Goal: Task Accomplishment & Management: Manage account settings

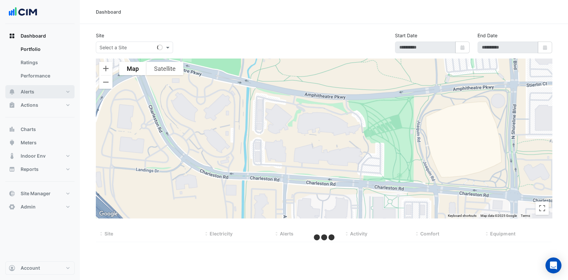
click at [37, 90] on button "Alerts" at bounding box center [39, 91] width 69 height 13
click at [127, 51] on div "Select a Site" at bounding box center [134, 48] width 77 height 12
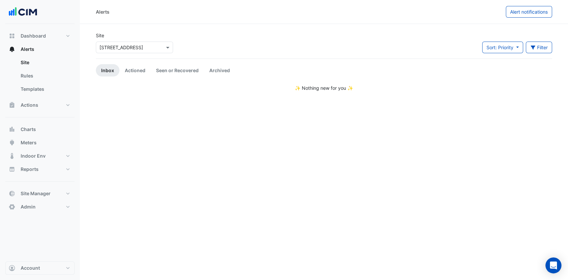
click at [127, 51] on div "Select a Site × 66 Goulburn Street" at bounding box center [134, 48] width 77 height 12
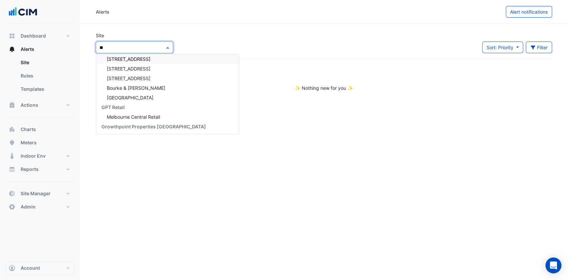
scroll to position [138, 0]
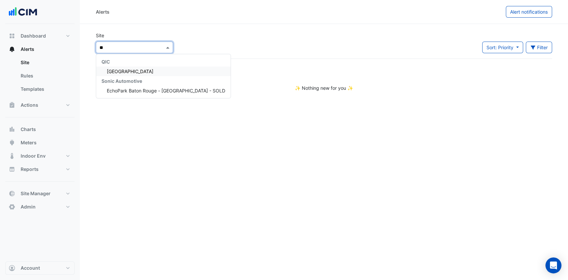
type input "***"
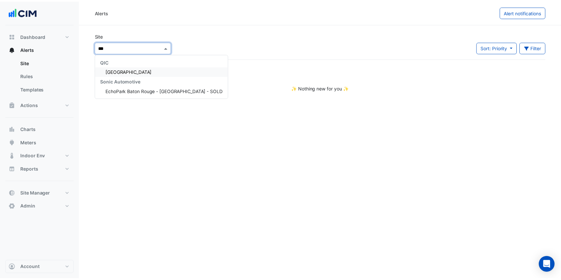
scroll to position [0, 0]
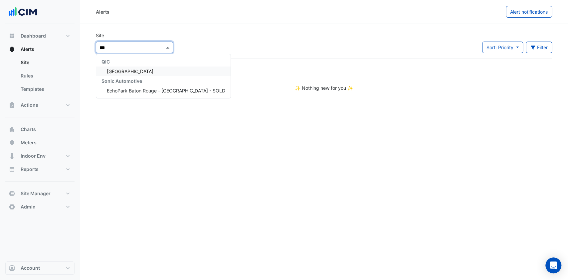
click at [128, 70] on span "[GEOGRAPHIC_DATA]" at bounding box center [130, 72] width 47 height 6
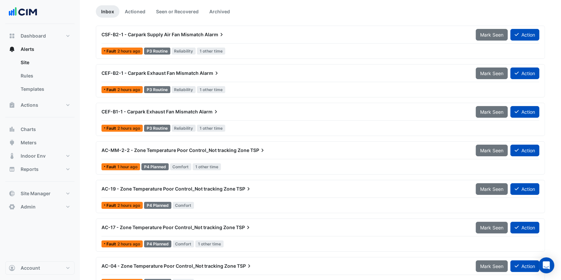
scroll to position [133, 0]
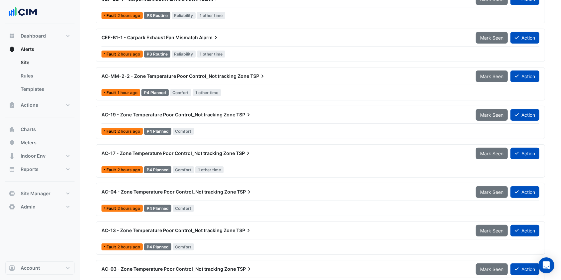
click at [185, 76] on span "AC-MM-2-2 - Zone Temperature Poor Control_Not tracking Zone" at bounding box center [175, 76] width 148 height 6
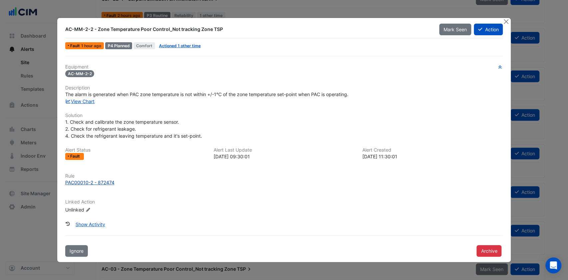
click at [98, 181] on div "PAC00010-2 - 872474" at bounding box center [89, 182] width 49 height 7
click at [505, 21] on button "Close" at bounding box center [505, 21] width 7 height 7
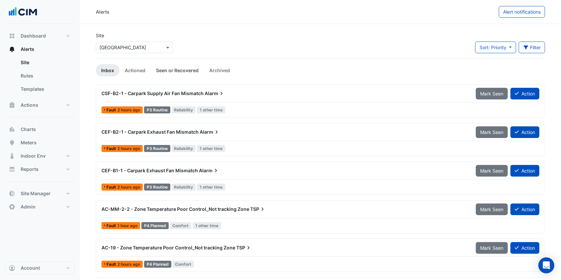
click at [177, 68] on link "Seen or Recovered" at bounding box center [177, 70] width 53 height 12
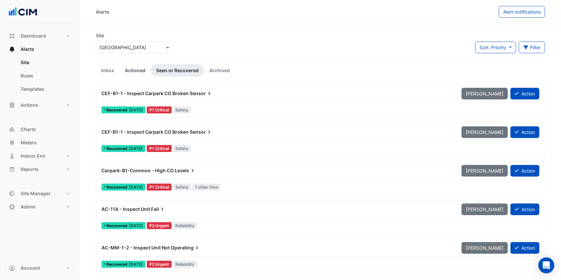
click at [125, 71] on link "Actioned" at bounding box center [134, 70] width 31 height 12
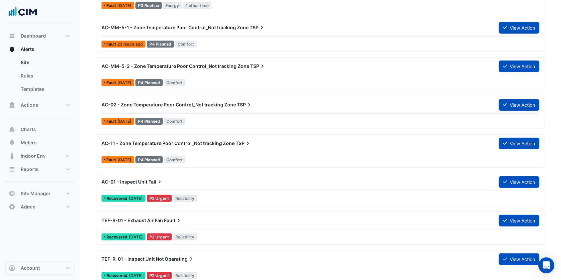
scroll to position [181, 0]
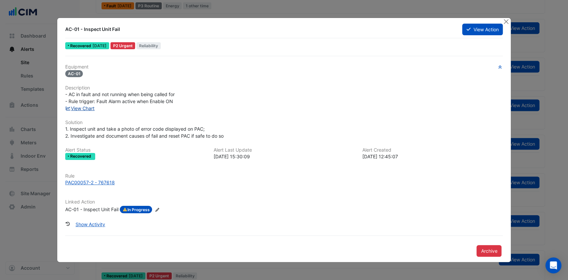
click at [80, 107] on link "View Chart" at bounding box center [80, 108] width 30 height 6
click at [506, 24] on button "Close" at bounding box center [505, 21] width 7 height 7
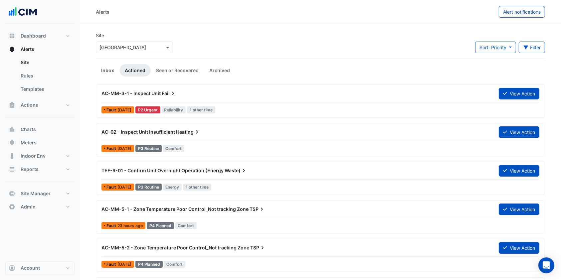
click at [104, 73] on link "Inbox" at bounding box center [108, 70] width 24 height 12
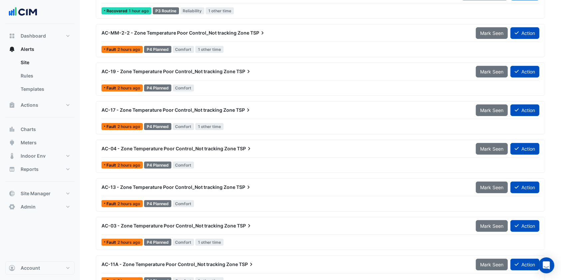
scroll to position [189, 0]
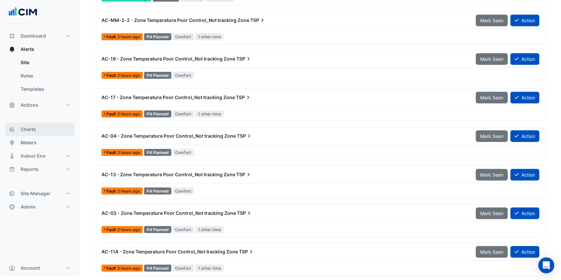
click at [38, 129] on button "Charts" at bounding box center [39, 129] width 69 height 13
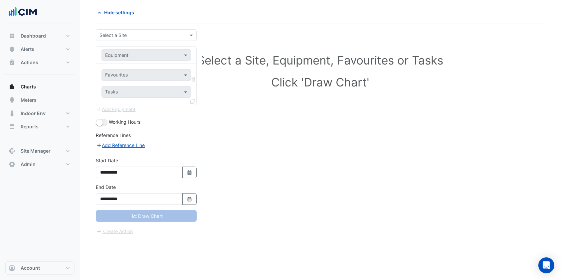
scroll to position [25, 0]
click at [136, 39] on div "Select a Site" at bounding box center [146, 36] width 101 height 12
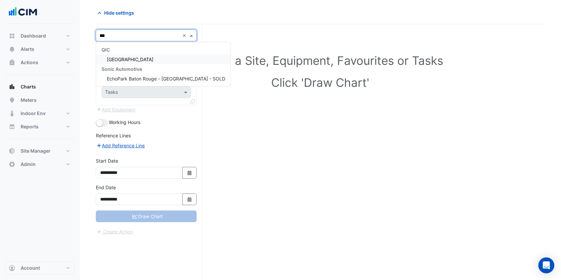
type input "****"
click at [134, 60] on span "[GEOGRAPHIC_DATA]" at bounding box center [130, 60] width 47 height 6
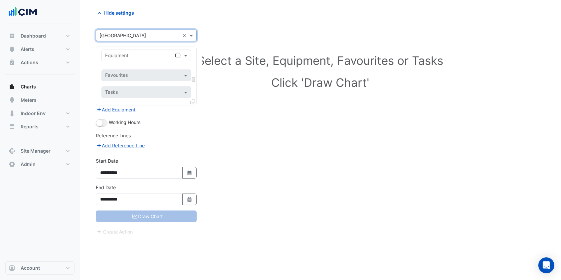
click at [134, 58] on div "Equipment" at bounding box center [137, 55] width 71 height 7
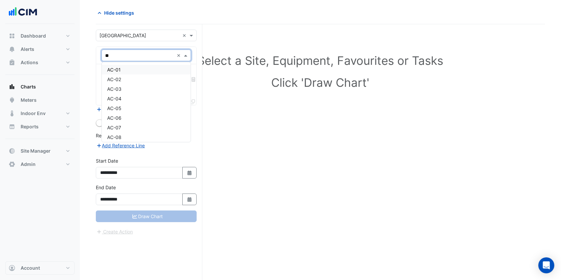
type input "***"
click at [116, 78] on span "AC-02" at bounding box center [114, 80] width 14 height 6
click at [146, 76] on input "text" at bounding box center [138, 76] width 67 height 7
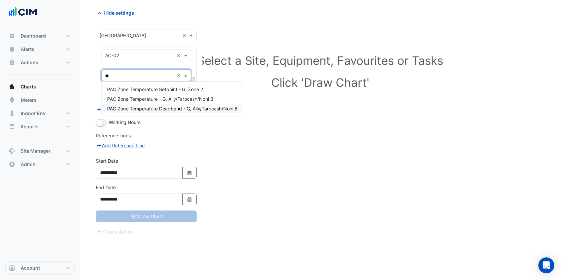
type input "*"
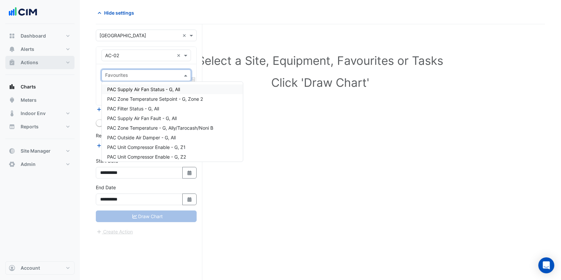
click at [52, 61] on button "Actions" at bounding box center [39, 62] width 69 height 13
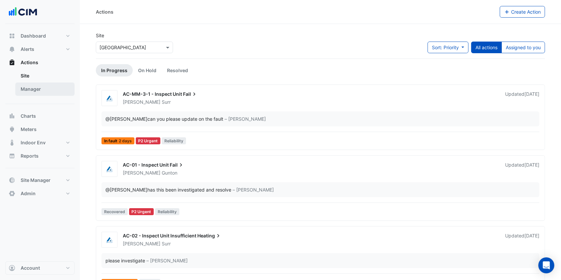
click at [43, 86] on link "Manager" at bounding box center [44, 89] width 59 height 13
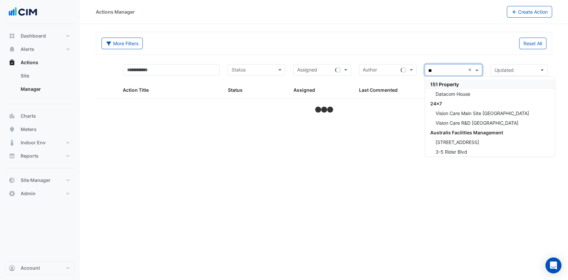
type input "*"
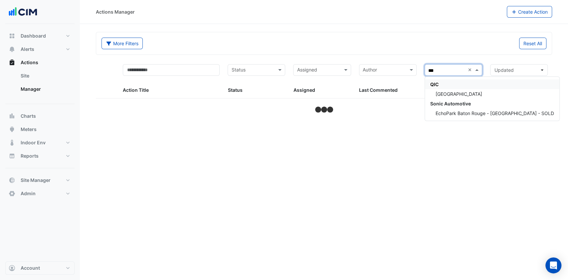
type input "****"
click at [439, 91] on span "[GEOGRAPHIC_DATA]" at bounding box center [458, 94] width 47 height 6
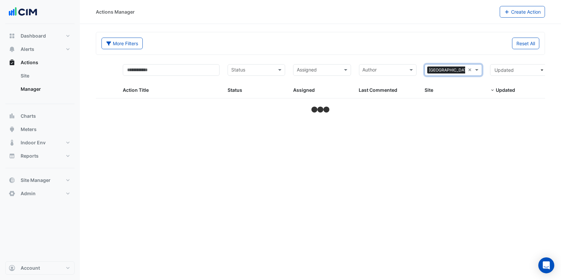
select select "***"
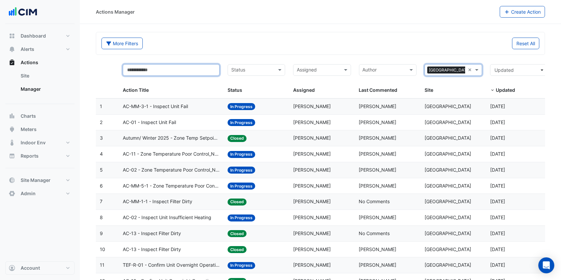
click at [182, 70] on input "text" at bounding box center [171, 70] width 97 height 12
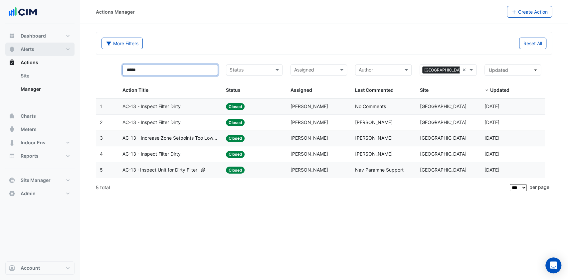
type input "*****"
click at [41, 49] on button "Alerts" at bounding box center [39, 49] width 69 height 13
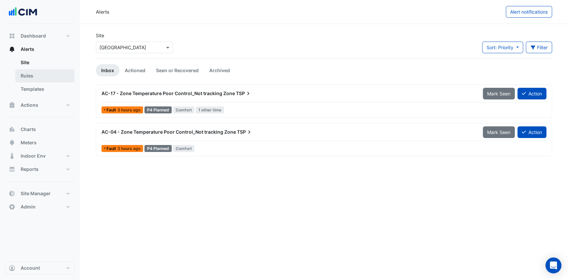
click at [45, 76] on link "Rules" at bounding box center [44, 75] width 59 height 13
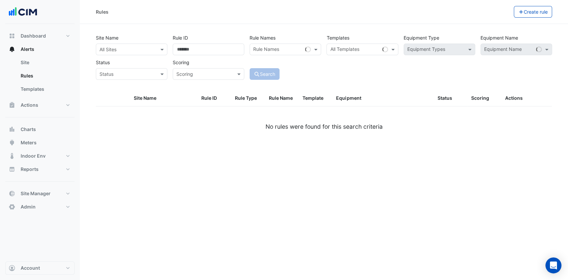
click at [358, 51] on input "text" at bounding box center [354, 50] width 49 height 7
click at [106, 46] on input "text" at bounding box center [124, 49] width 51 height 7
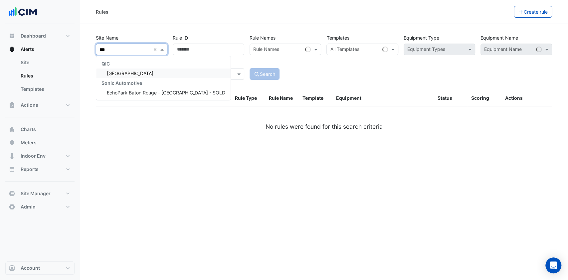
type input "****"
click at [142, 73] on span "[GEOGRAPHIC_DATA]" at bounding box center [130, 74] width 47 height 6
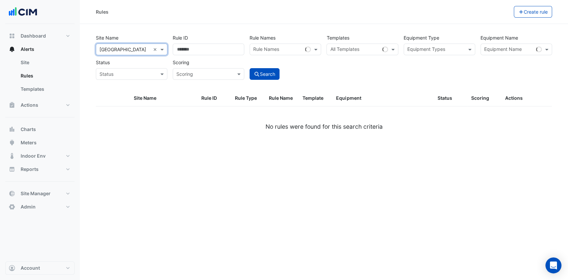
click at [352, 47] on input "text" at bounding box center [354, 50] width 49 height 7
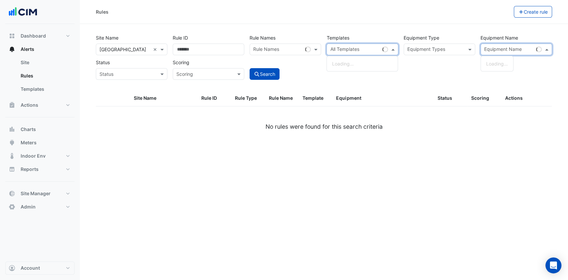
click at [515, 47] on input "text" at bounding box center [508, 50] width 49 height 7
click at [498, 62] on span "AC-13" at bounding box center [493, 64] width 14 height 6
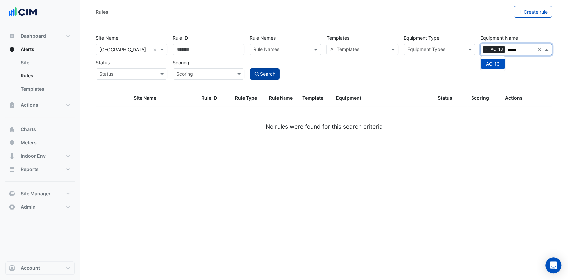
type input "*****"
click at [276, 71] on button "Search" at bounding box center [265, 74] width 30 height 12
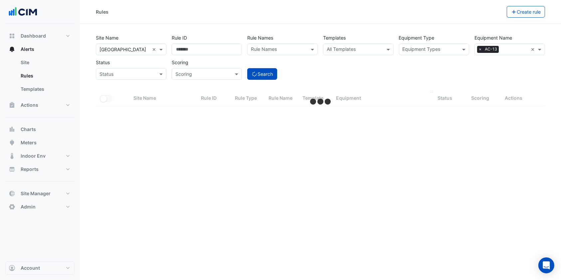
select select "***"
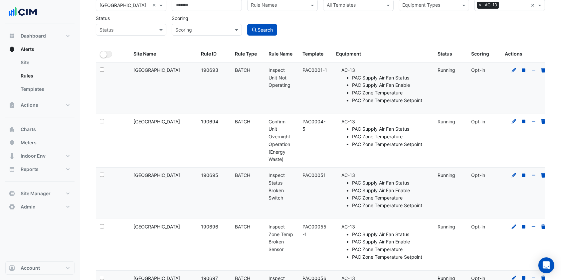
scroll to position [88, 0]
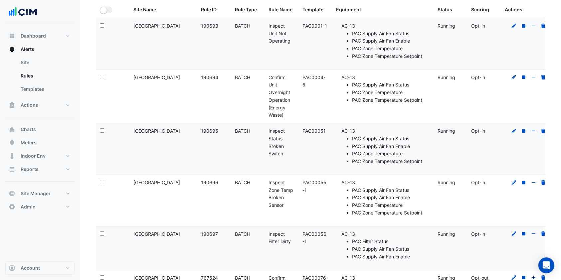
click at [512, 76] on icon at bounding box center [514, 77] width 6 height 5
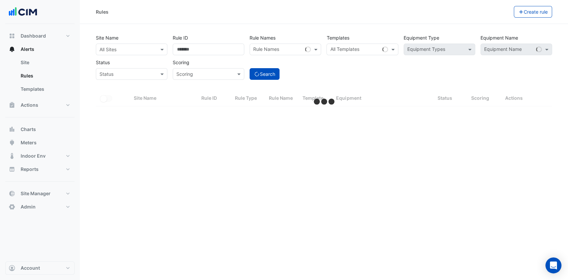
select select "***"
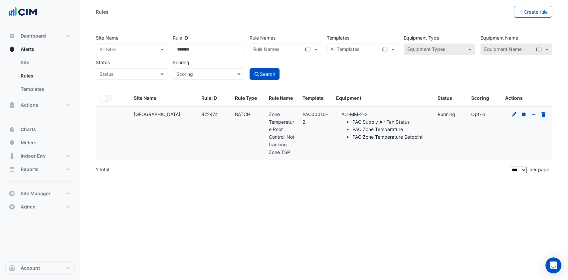
click at [511, 113] on icon at bounding box center [514, 114] width 6 height 5
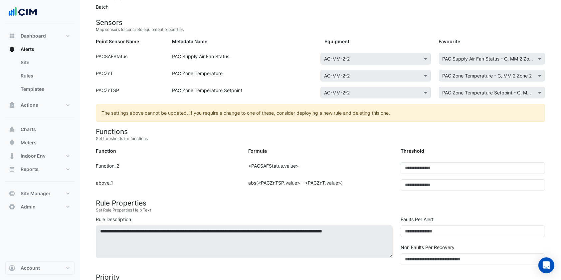
scroll to position [88, 0]
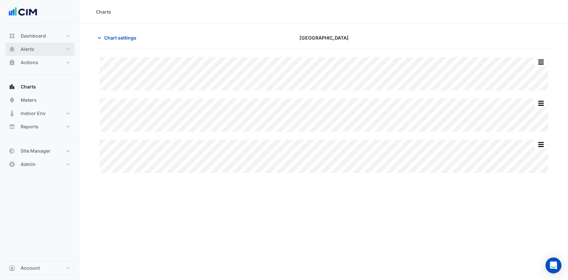
click at [47, 47] on button "Alerts" at bounding box center [39, 49] width 69 height 13
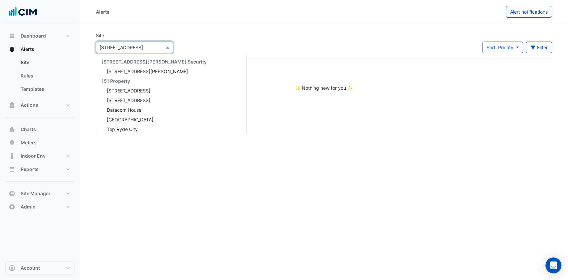
click at [117, 44] on input "text" at bounding box center [127, 47] width 57 height 7
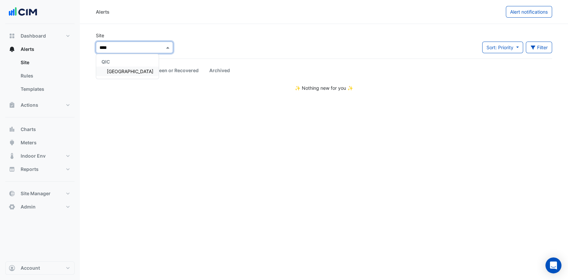
type input "*****"
click at [118, 73] on span "[GEOGRAPHIC_DATA]" at bounding box center [130, 72] width 47 height 6
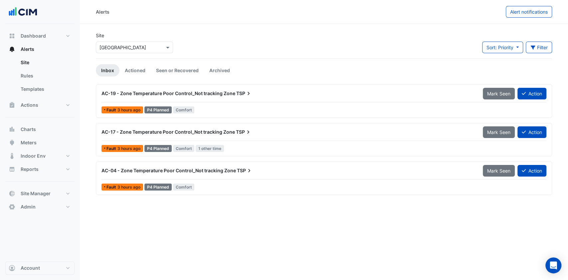
click at [209, 93] on span "AC-19 - Zone Temperature Poor Control_Not tracking Zone" at bounding box center [168, 93] width 134 height 6
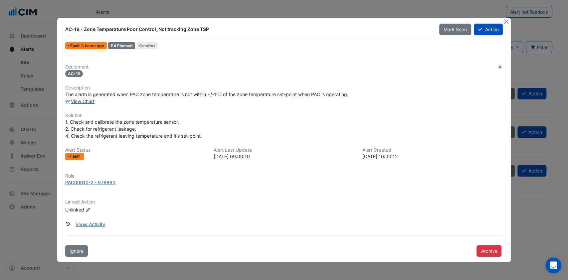
click at [85, 100] on link "View Chart" at bounding box center [80, 101] width 30 height 6
click at [504, 20] on button "Close" at bounding box center [505, 21] width 7 height 7
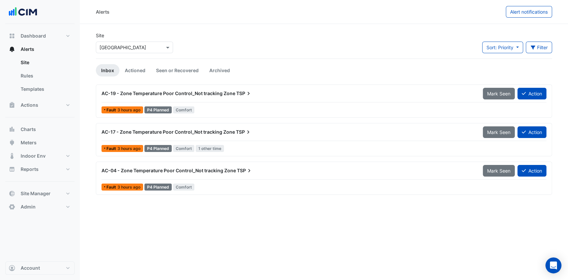
drag, startPoint x: 539, startPoint y: 48, endPoint x: 381, endPoint y: 58, distance: 158.3
click at [533, 49] on button "Filter" at bounding box center [539, 48] width 27 height 12
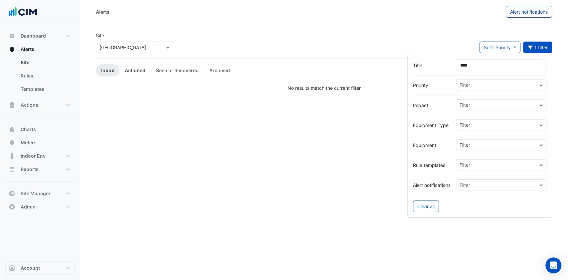
type input "****"
click at [139, 68] on link "Actioned" at bounding box center [134, 70] width 31 height 12
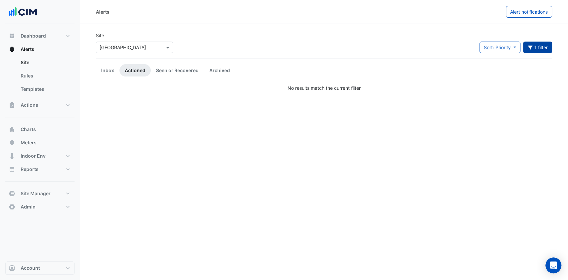
click at [538, 49] on button "1 filter" at bounding box center [537, 48] width 29 height 12
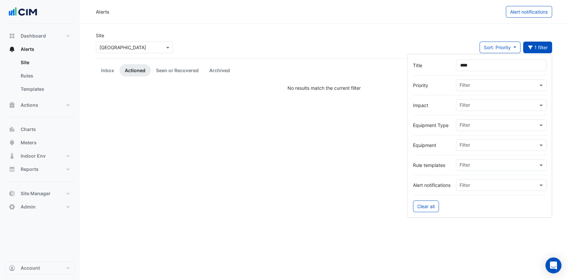
click at [469, 68] on input "****" at bounding box center [501, 66] width 90 height 12
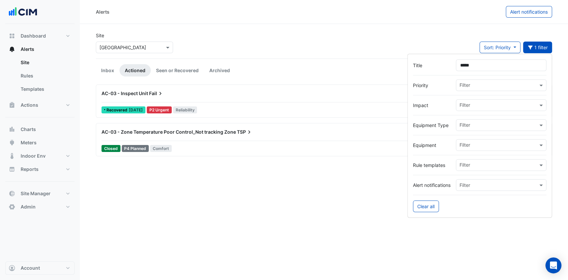
type input "*****"
click at [192, 138] on div "AC-03 - Zone Temperature Poor Control_Not tracking Zone TSP View Action" at bounding box center [323, 133] width 445 height 15
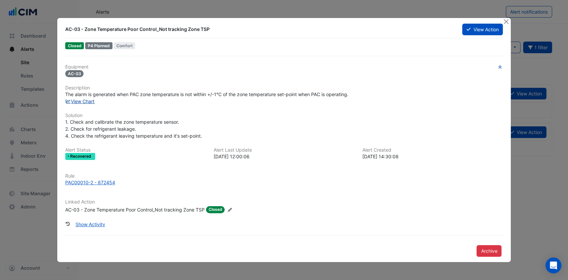
click at [92, 102] on link "View Chart" at bounding box center [80, 101] width 30 height 6
click at [508, 20] on button "Close" at bounding box center [505, 21] width 7 height 7
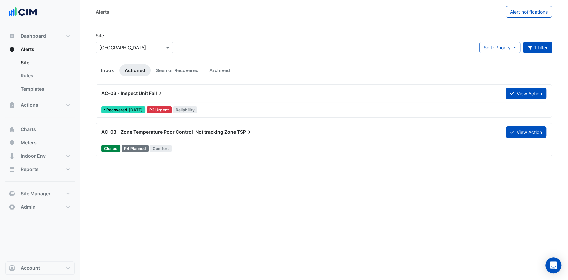
click at [112, 67] on link "Inbox" at bounding box center [108, 70] width 24 height 12
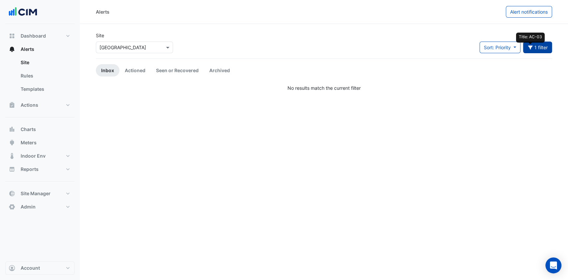
click at [529, 47] on icon "button" at bounding box center [530, 47] width 6 height 5
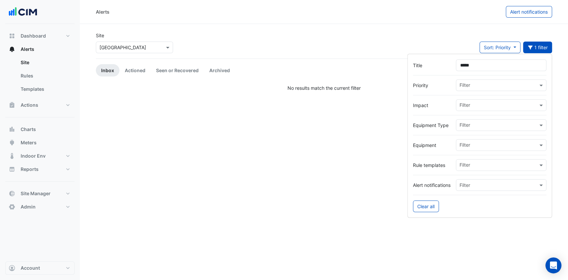
click at [483, 66] on input "*****" at bounding box center [501, 66] width 90 height 12
type input "*****"
click at [144, 69] on link "Actioned" at bounding box center [134, 70] width 31 height 12
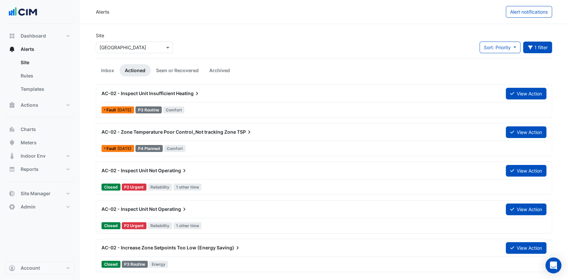
click at [174, 132] on span "AC-02 - Zone Temperature Poor Control_Not tracking Zone" at bounding box center [168, 132] width 134 height 6
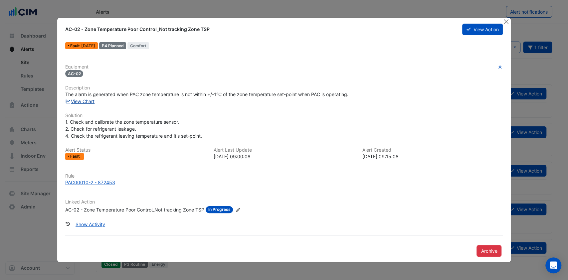
click at [92, 102] on link "View Chart" at bounding box center [80, 101] width 30 height 6
click at [503, 23] on button "Close" at bounding box center [505, 21] width 7 height 7
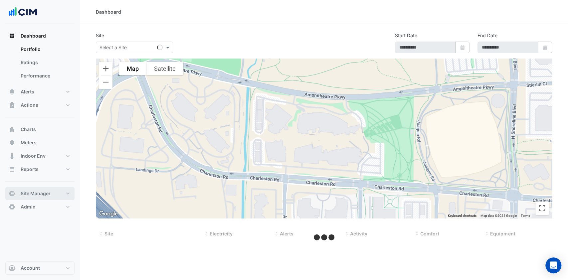
click at [49, 192] on span "Site Manager" at bounding box center [36, 193] width 30 height 7
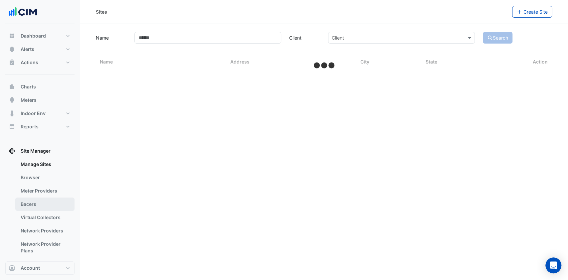
click at [36, 204] on link "Bacers" at bounding box center [44, 204] width 59 height 13
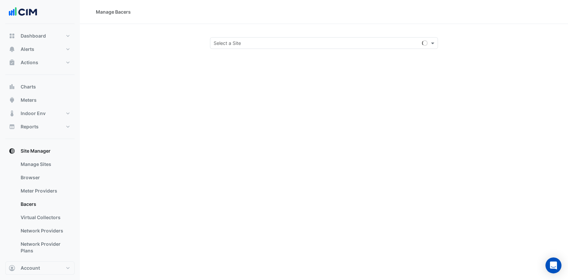
click at [259, 40] on input "text" at bounding box center [318, 43] width 208 height 7
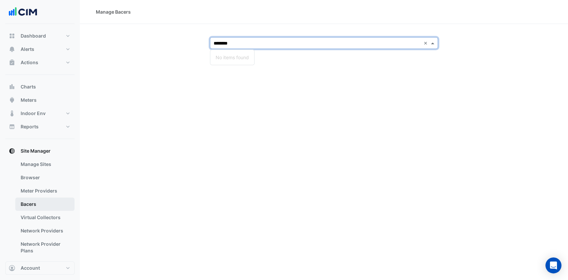
type input "*******"
click at [32, 200] on link "Bacers" at bounding box center [44, 204] width 59 height 13
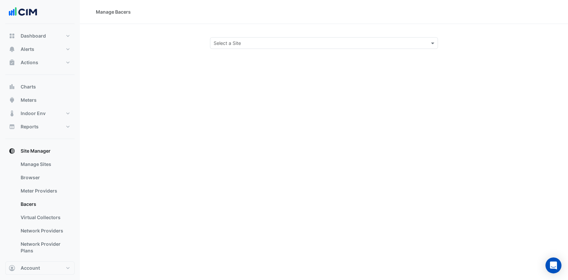
click at [227, 46] on input "text" at bounding box center [318, 43] width 208 height 7
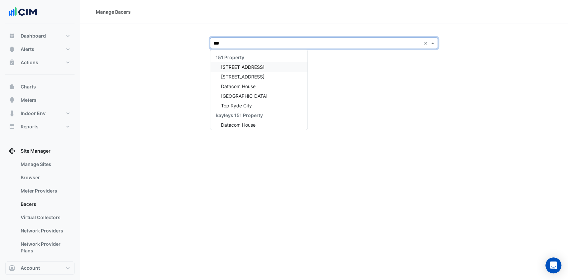
type input "****"
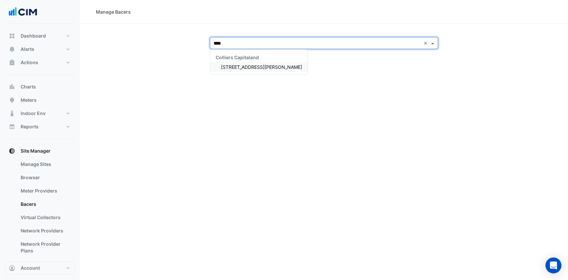
click at [235, 64] on span "[STREET_ADDRESS][PERSON_NAME]" at bounding box center [261, 67] width 81 height 6
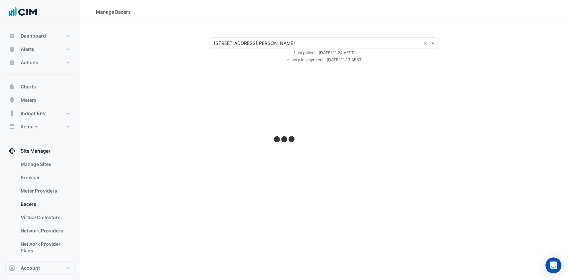
select select "***"
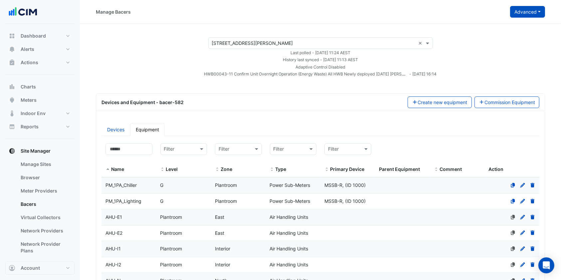
click at [535, 14] on button "Advanced" at bounding box center [527, 12] width 35 height 12
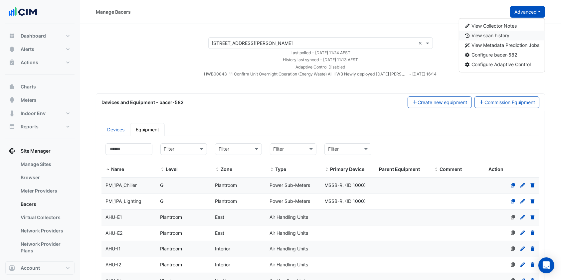
click at [491, 33] on span "View scan history" at bounding box center [490, 36] width 38 height 6
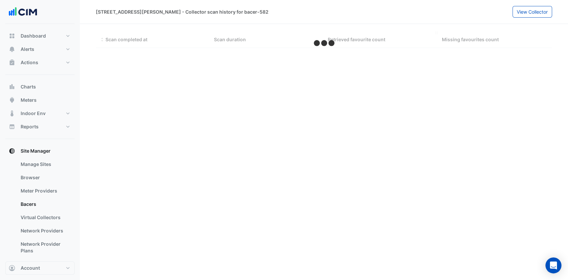
select select "***"
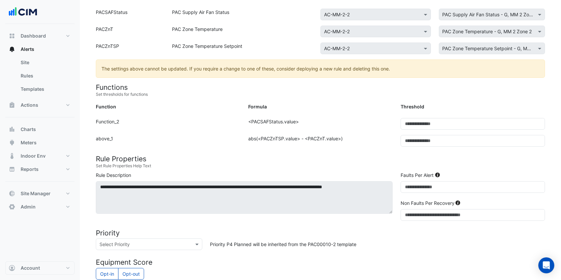
scroll to position [133, 0]
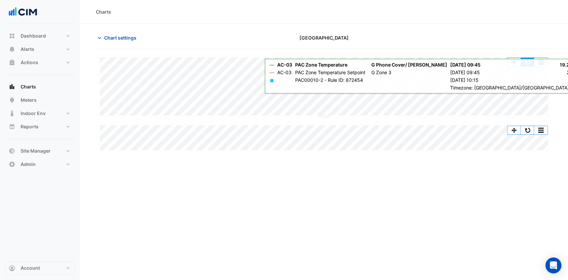
click at [526, 63] on button "button" at bounding box center [527, 62] width 13 height 8
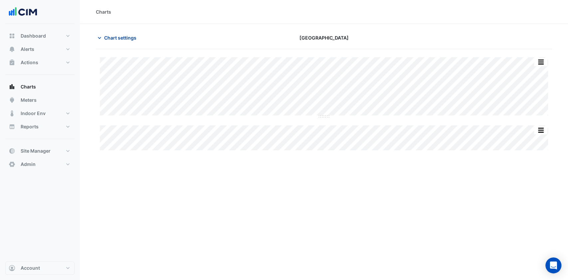
click at [104, 32] on button "Chart settings" at bounding box center [118, 38] width 45 height 12
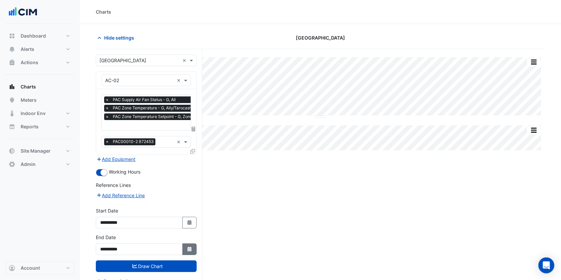
click at [192, 247] on icon "Select Date" at bounding box center [190, 249] width 6 height 5
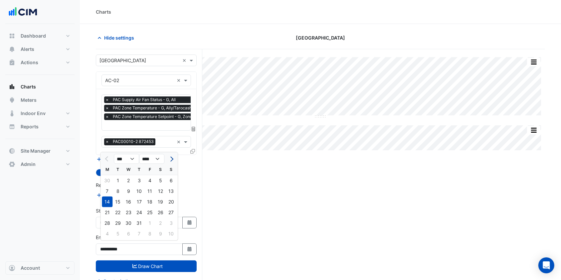
click at [173, 161] on button "Next month" at bounding box center [171, 159] width 8 height 11
select select "*"
click at [125, 204] on div "13" at bounding box center [128, 202] width 11 height 11
type input "**********"
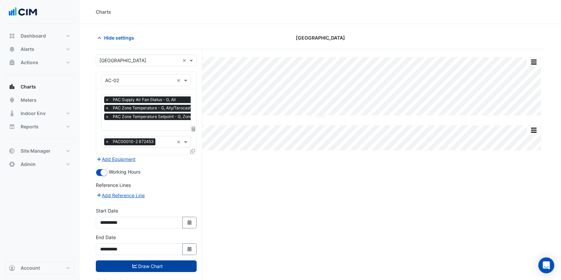
click at [136, 263] on fa-icon "submit" at bounding box center [134, 266] width 5 height 6
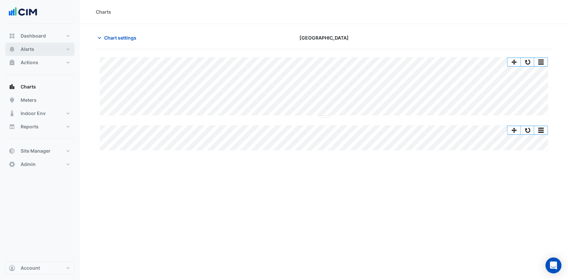
click at [35, 49] on button "Alerts" at bounding box center [39, 49] width 69 height 13
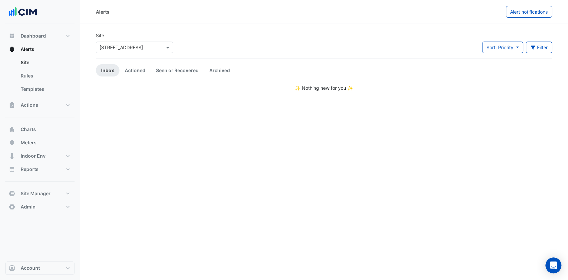
click at [135, 49] on input "text" at bounding box center [127, 47] width 57 height 7
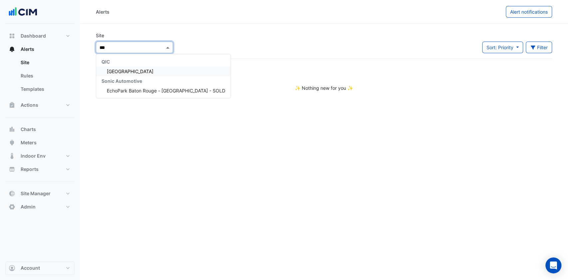
type input "****"
click at [128, 77] on div "QIC [GEOGRAPHIC_DATA]" at bounding box center [127, 66] width 63 height 25
click at [128, 73] on span "[GEOGRAPHIC_DATA]" at bounding box center [130, 72] width 47 height 6
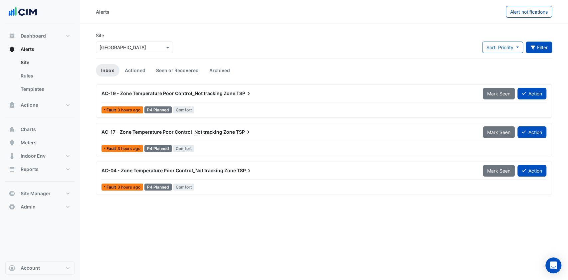
click at [531, 51] on button "Filter" at bounding box center [539, 48] width 27 height 12
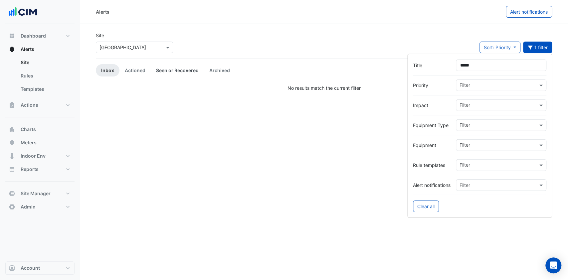
type input "*****"
click at [162, 69] on link "Seen or Recovered" at bounding box center [177, 70] width 53 height 12
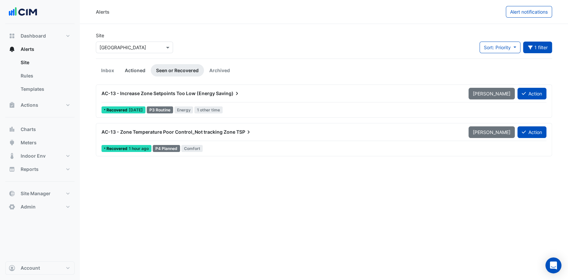
click at [136, 67] on link "Actioned" at bounding box center [134, 70] width 31 height 12
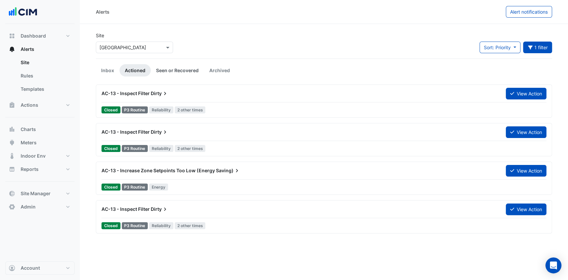
click at [172, 69] on link "Seen or Recovered" at bounding box center [177, 70] width 53 height 12
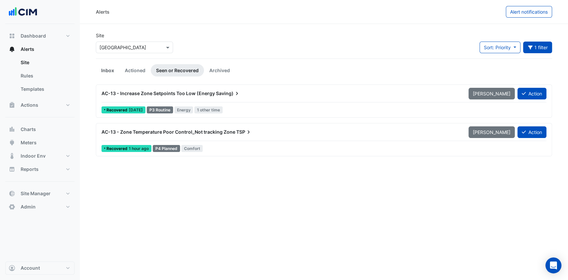
click at [108, 70] on link "Inbox" at bounding box center [108, 70] width 24 height 12
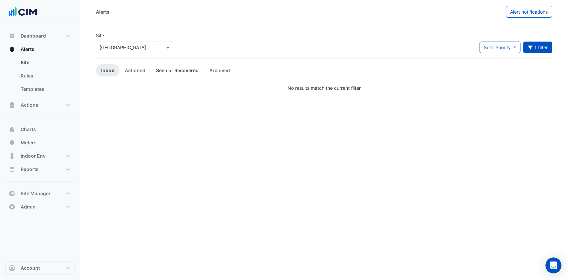
click at [175, 67] on link "Seen or Recovered" at bounding box center [177, 70] width 53 height 12
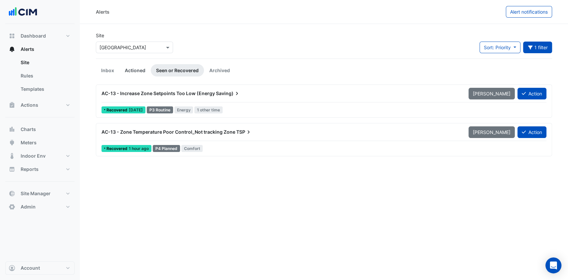
click at [136, 71] on link "Actioned" at bounding box center [134, 70] width 31 height 12
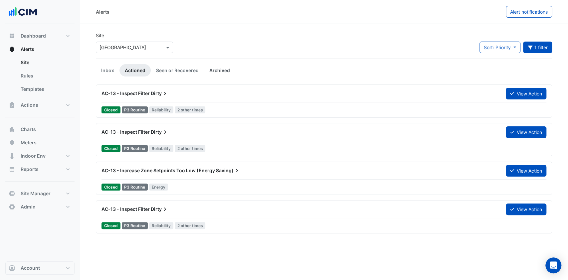
click at [222, 69] on link "Archived" at bounding box center [219, 70] width 31 height 12
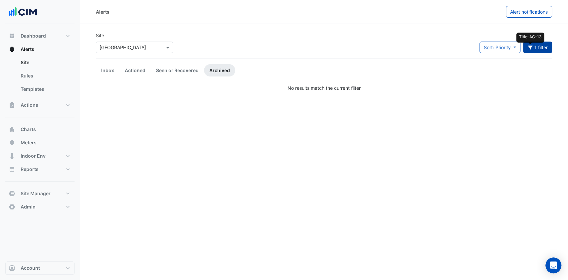
click at [532, 47] on icon "button" at bounding box center [530, 47] width 6 height 5
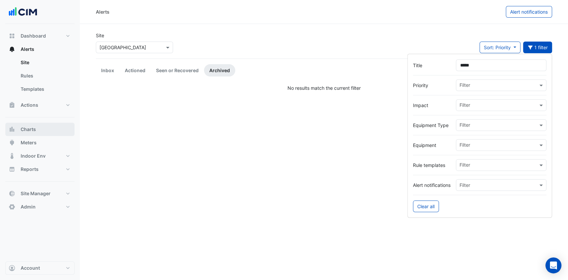
click at [41, 127] on button "Charts" at bounding box center [39, 129] width 69 height 13
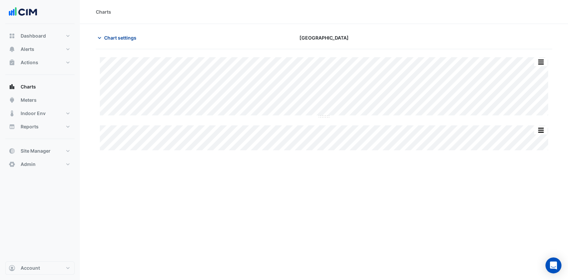
click at [124, 38] on span "Chart settings" at bounding box center [120, 37] width 32 height 7
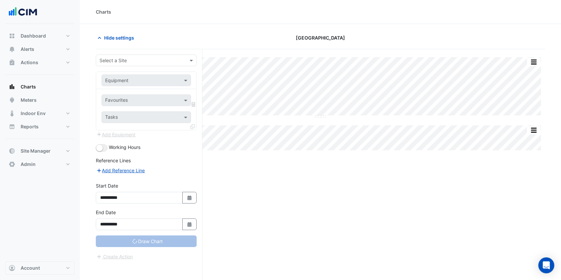
click at [122, 60] on input "text" at bounding box center [139, 60] width 80 height 7
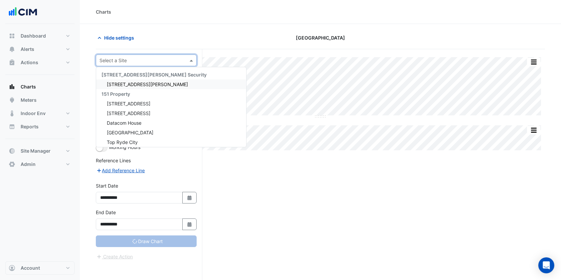
type input "**********"
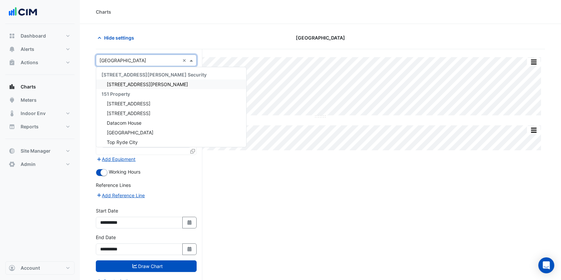
click at [152, 37] on div "Hide settings" at bounding box center [168, 38] width 152 height 12
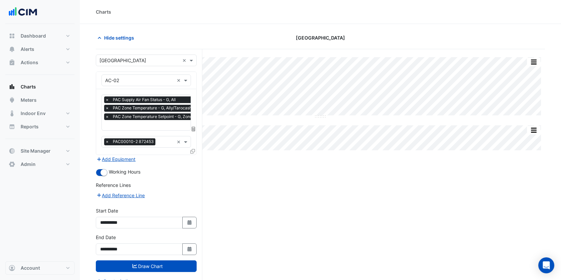
click at [121, 80] on input "text" at bounding box center [139, 80] width 69 height 7
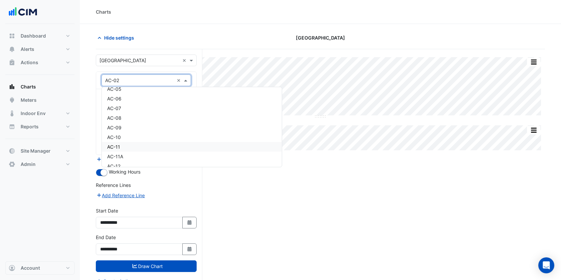
scroll to position [88, 0]
click at [121, 131] on div "AC-13" at bounding box center [192, 132] width 180 height 10
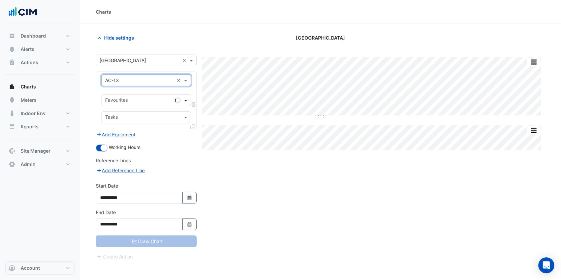
click at [185, 99] on span at bounding box center [186, 100] width 8 height 7
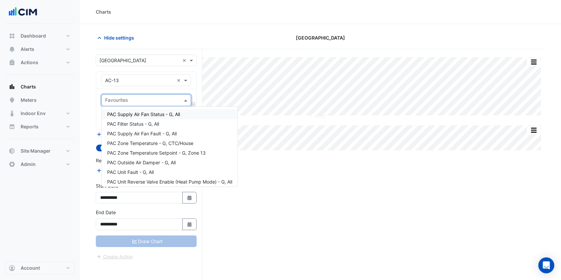
click at [143, 116] on span "PAC Supply Air Fan Status - G, All" at bounding box center [143, 114] width 73 height 6
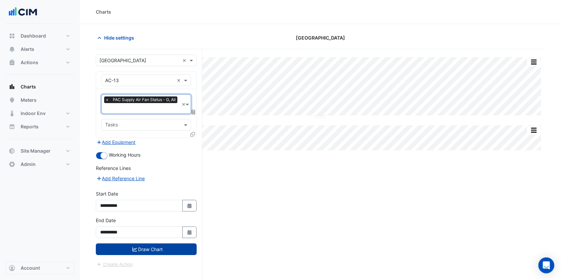
click at [134, 247] on icon "submit" at bounding box center [134, 249] width 5 height 5
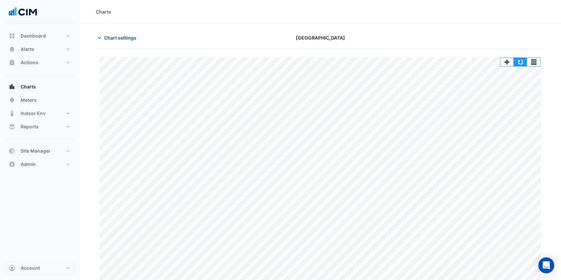
click at [520, 61] on button "button" at bounding box center [520, 62] width 13 height 8
click at [60, 59] on button "Actions" at bounding box center [39, 62] width 69 height 13
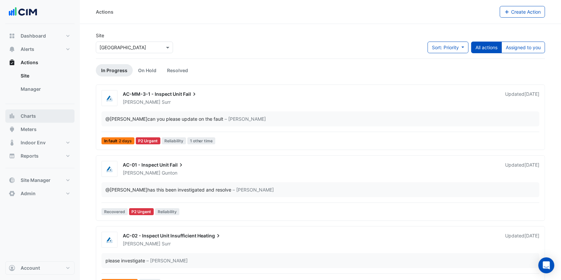
click at [26, 112] on button "Charts" at bounding box center [39, 115] width 69 height 13
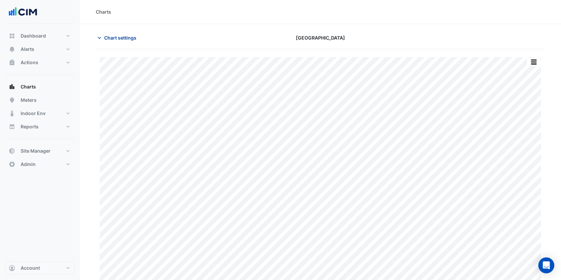
click at [116, 36] on span "Chart settings" at bounding box center [120, 37] width 32 height 7
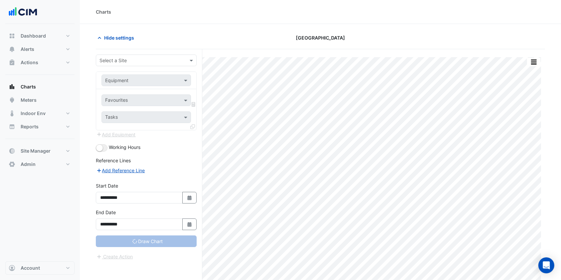
type input "**********"
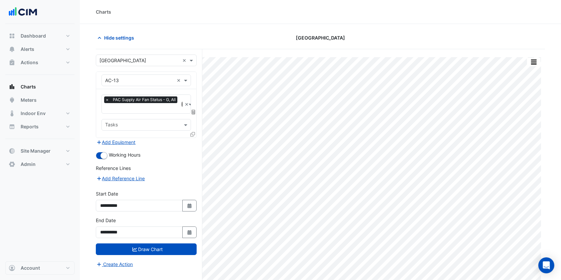
click at [123, 102] on span "PAC Supply Air Fan Status - G, All" at bounding box center [144, 99] width 66 height 7
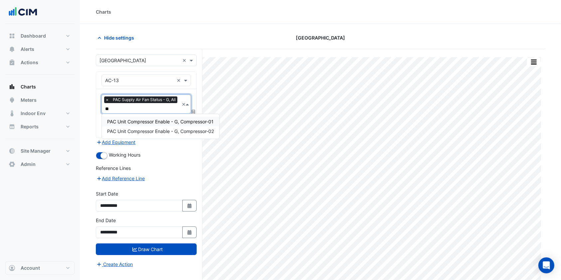
type input "*"
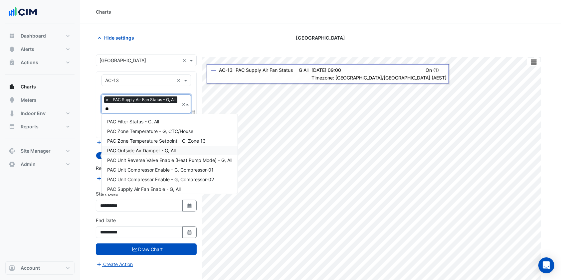
type input "***"
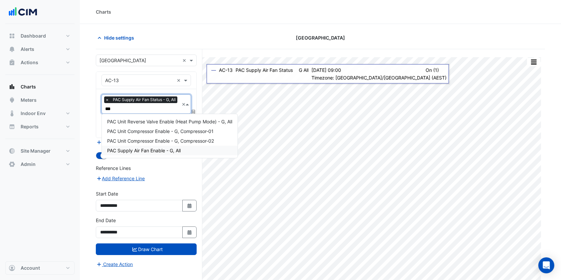
click at [128, 150] on span "PAC Supply Air Fan Enable - G, All" at bounding box center [144, 151] width 74 height 6
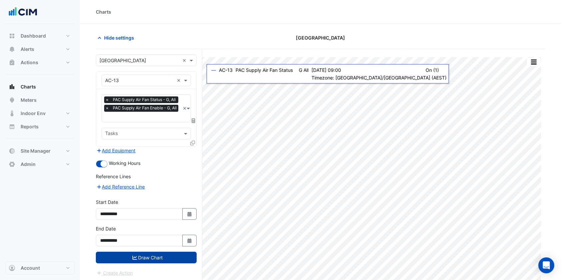
click at [163, 257] on button "Draw Chart" at bounding box center [146, 258] width 101 height 12
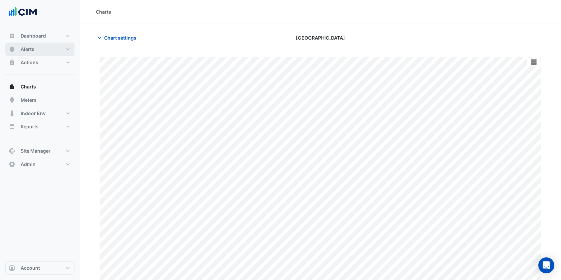
click at [43, 45] on button "Alerts" at bounding box center [39, 49] width 69 height 13
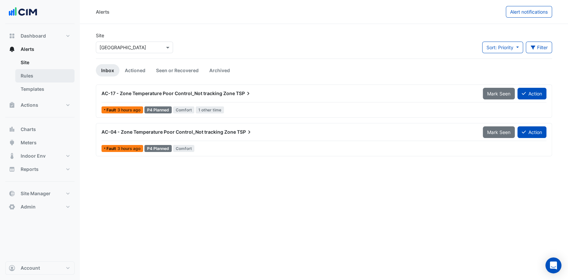
click at [43, 76] on link "Rules" at bounding box center [44, 75] width 59 height 13
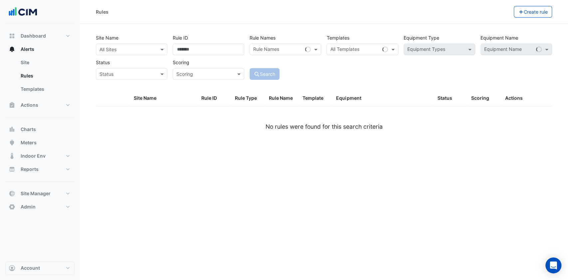
click at [140, 51] on input "text" at bounding box center [124, 49] width 51 height 7
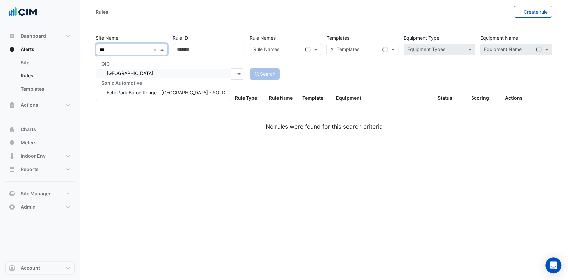
type input "****"
click at [128, 71] on span "[GEOGRAPHIC_DATA]" at bounding box center [130, 74] width 47 height 6
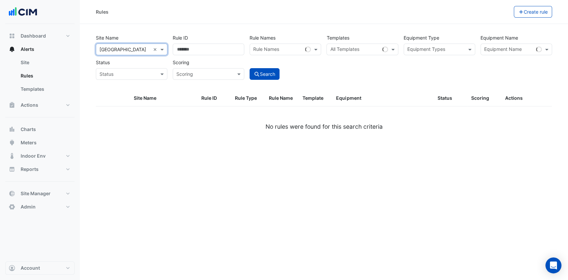
click at [508, 47] on input "text" at bounding box center [508, 50] width 49 height 7
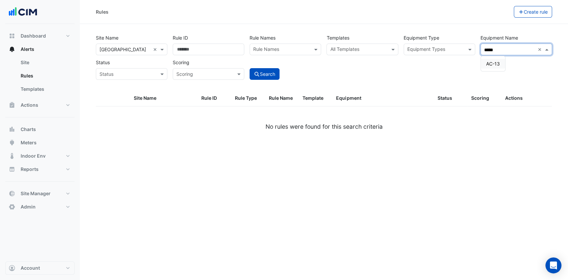
click at [488, 65] on span "AC-13" at bounding box center [493, 64] width 14 height 6
type input "*****"
click at [266, 75] on button "Search" at bounding box center [265, 74] width 30 height 12
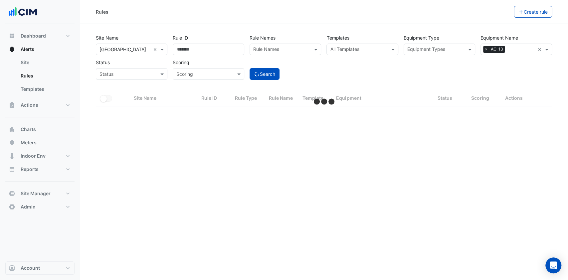
select select "***"
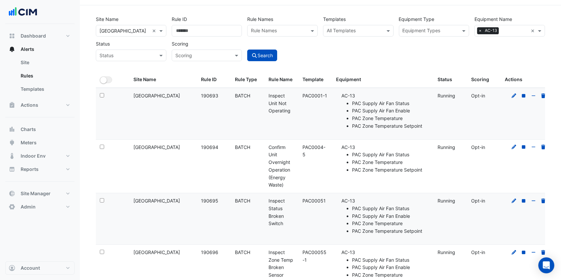
scroll to position [44, 0]
